Goal: Find contact information: Find contact information

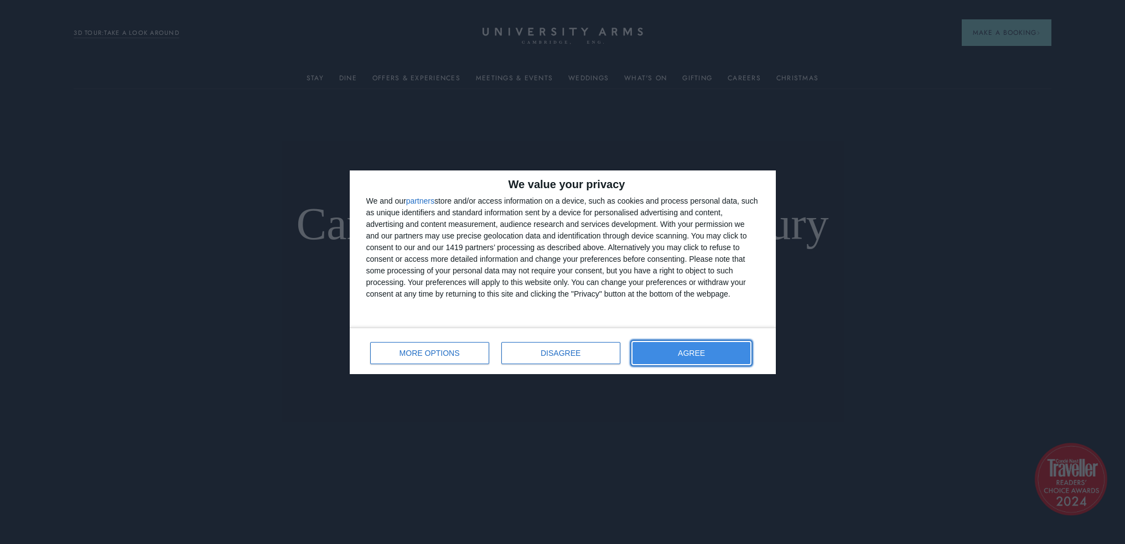
click at [688, 355] on span "AGREE" at bounding box center [691, 353] width 27 height 8
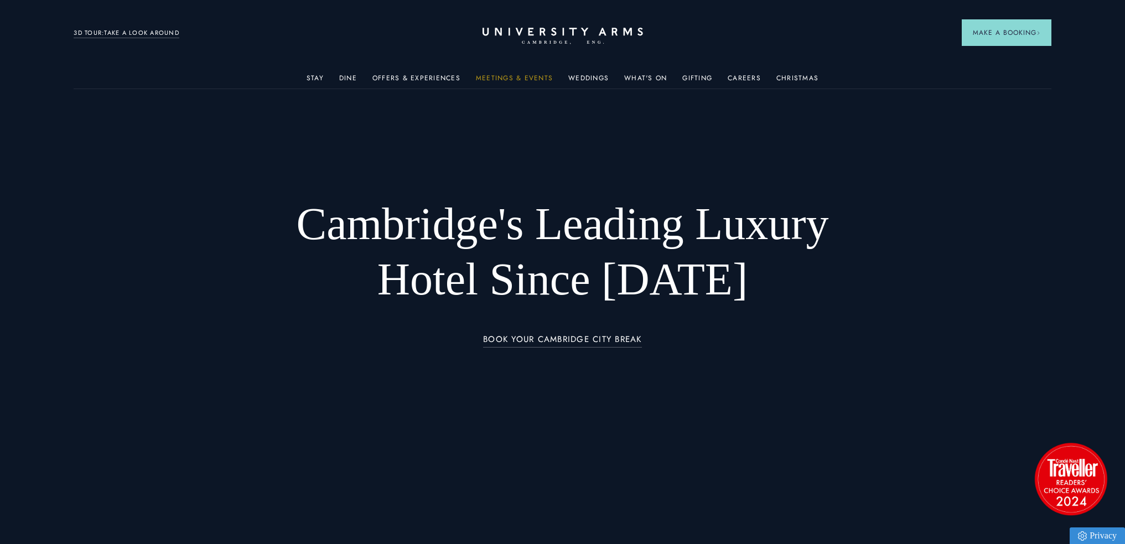
click at [504, 79] on link "Meetings & Events" at bounding box center [514, 81] width 77 height 14
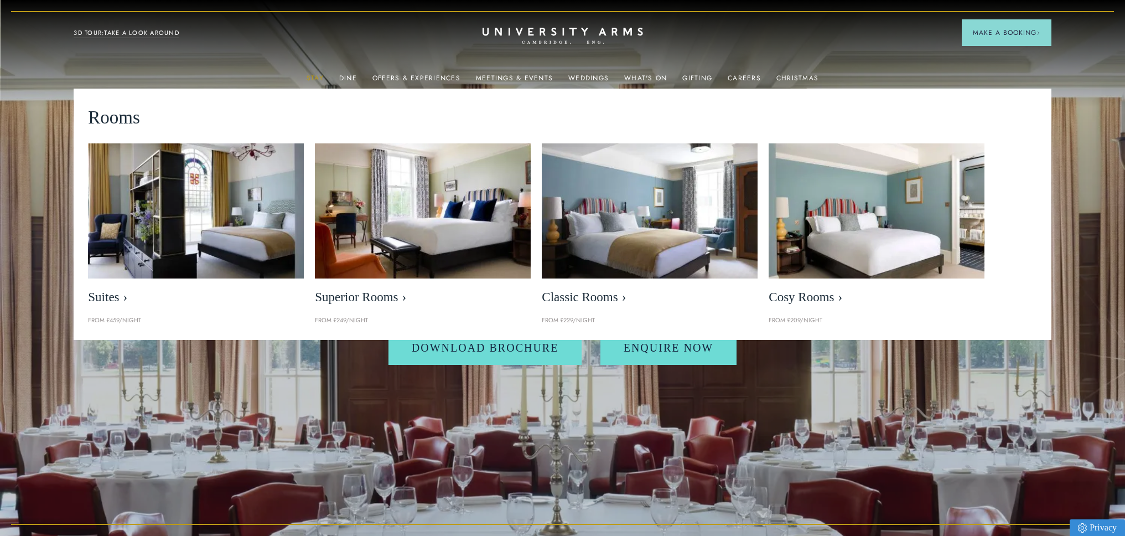
click at [312, 79] on link "Stay" at bounding box center [315, 81] width 17 height 14
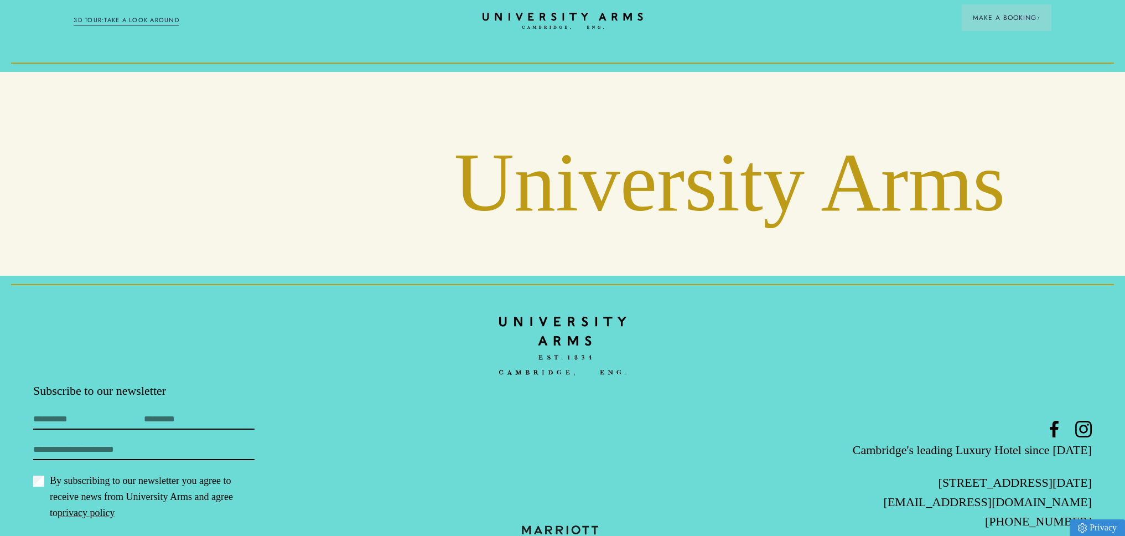
scroll to position [4329, 0]
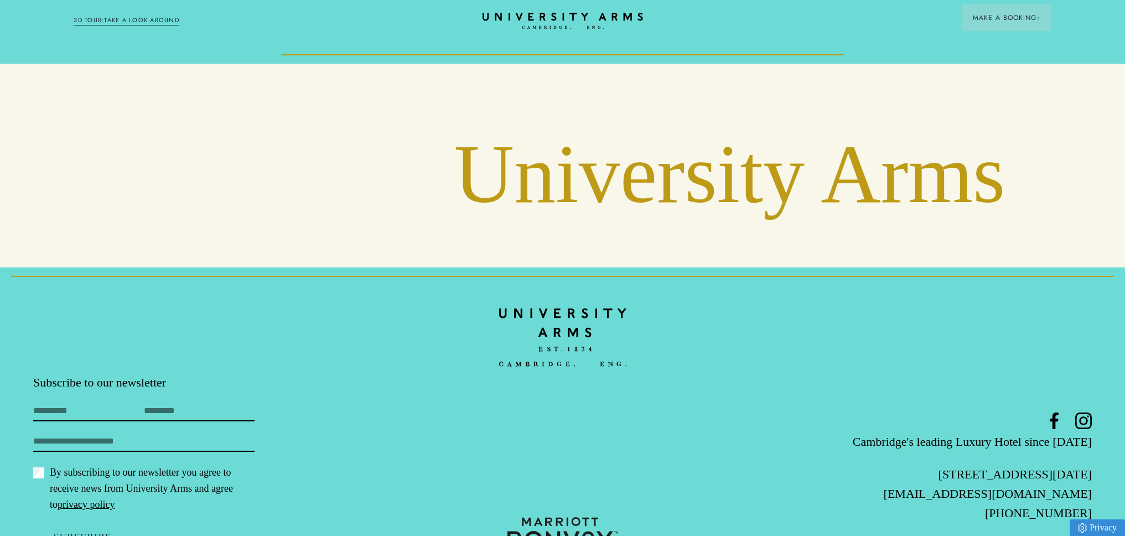
drag, startPoint x: 1099, startPoint y: 442, endPoint x: 932, endPoint y: 455, distance: 167.1
click at [934, 455] on footer "Subscribe to our newsletter First Name Last Name Email By subscribing to our ne…" at bounding box center [562, 424] width 1125 height 314
copy link "[EMAIL_ADDRESS][DOMAIN_NAME]"
